Goal: Navigation & Orientation: Understand site structure

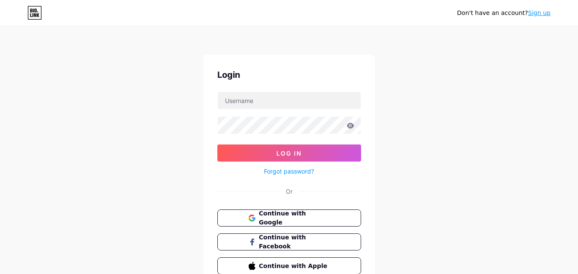
scroll to position [41, 0]
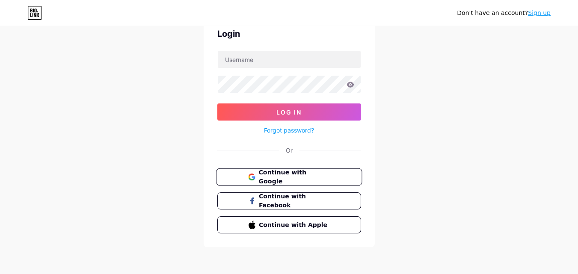
click at [284, 178] on span "Continue with Google" at bounding box center [294, 177] width 71 height 18
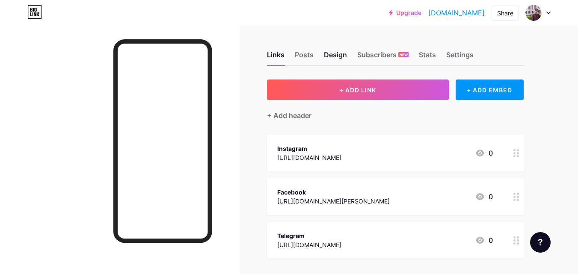
click at [331, 55] on div "Design" at bounding box center [335, 57] width 23 height 15
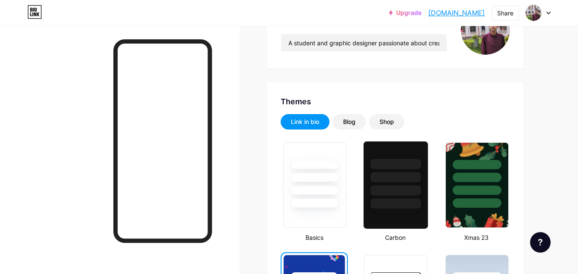
scroll to position [86, 0]
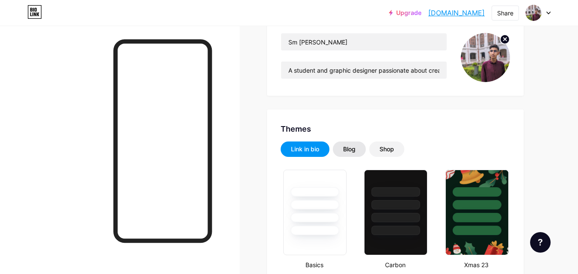
click at [360, 150] on div "Blog" at bounding box center [349, 149] width 33 height 15
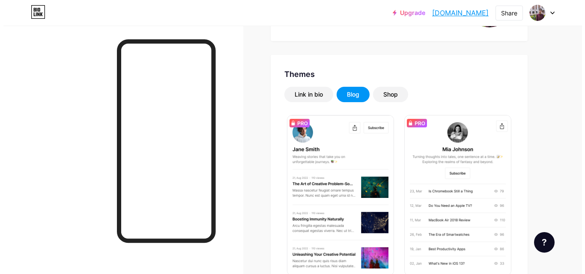
scroll to position [128, 0]
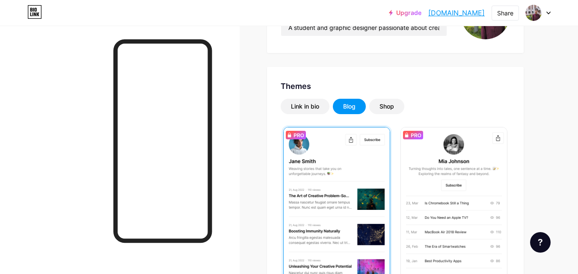
click at [318, 152] on img at bounding box center [337, 208] width 106 height 160
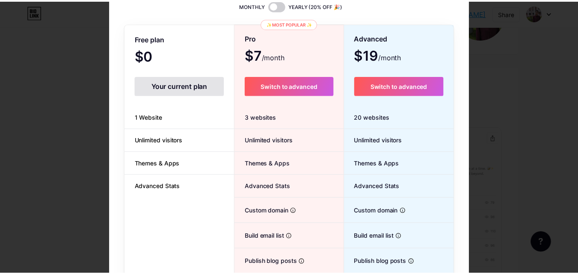
scroll to position [0, 0]
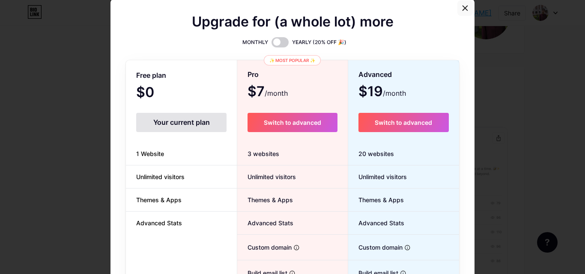
click at [464, 11] on icon at bounding box center [465, 8] width 7 height 7
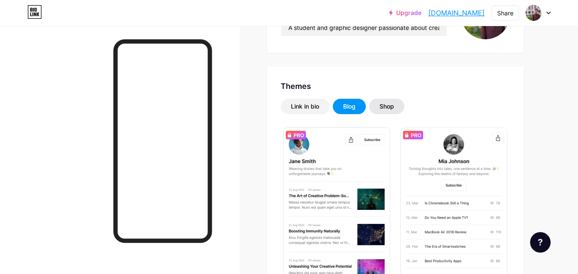
click at [393, 107] on div "Shop" at bounding box center [387, 106] width 15 height 9
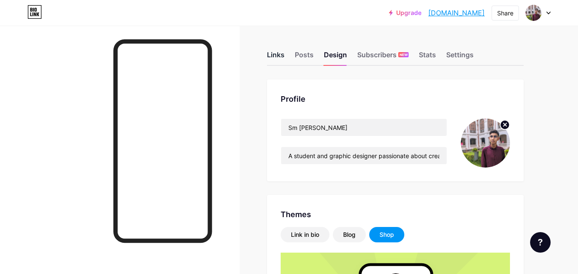
click at [277, 56] on div "Links" at bounding box center [276, 57] width 18 height 15
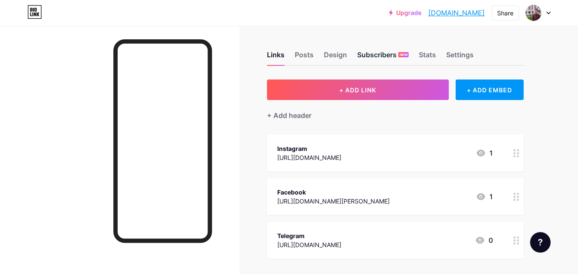
click at [380, 51] on div "Subscribers NEW" at bounding box center [382, 57] width 51 height 15
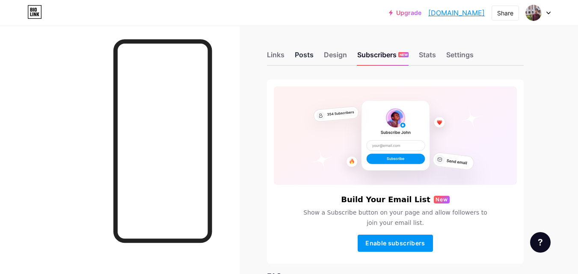
click at [300, 54] on div "Posts" at bounding box center [304, 57] width 19 height 15
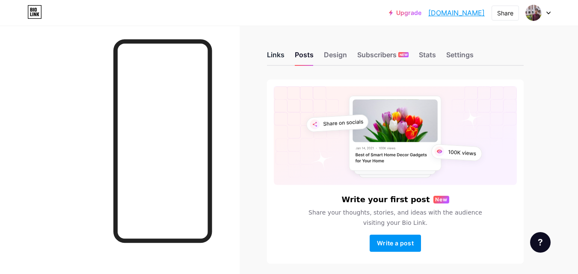
click at [282, 56] on div "Links" at bounding box center [276, 57] width 18 height 15
